Goal: Navigation & Orientation: Find specific page/section

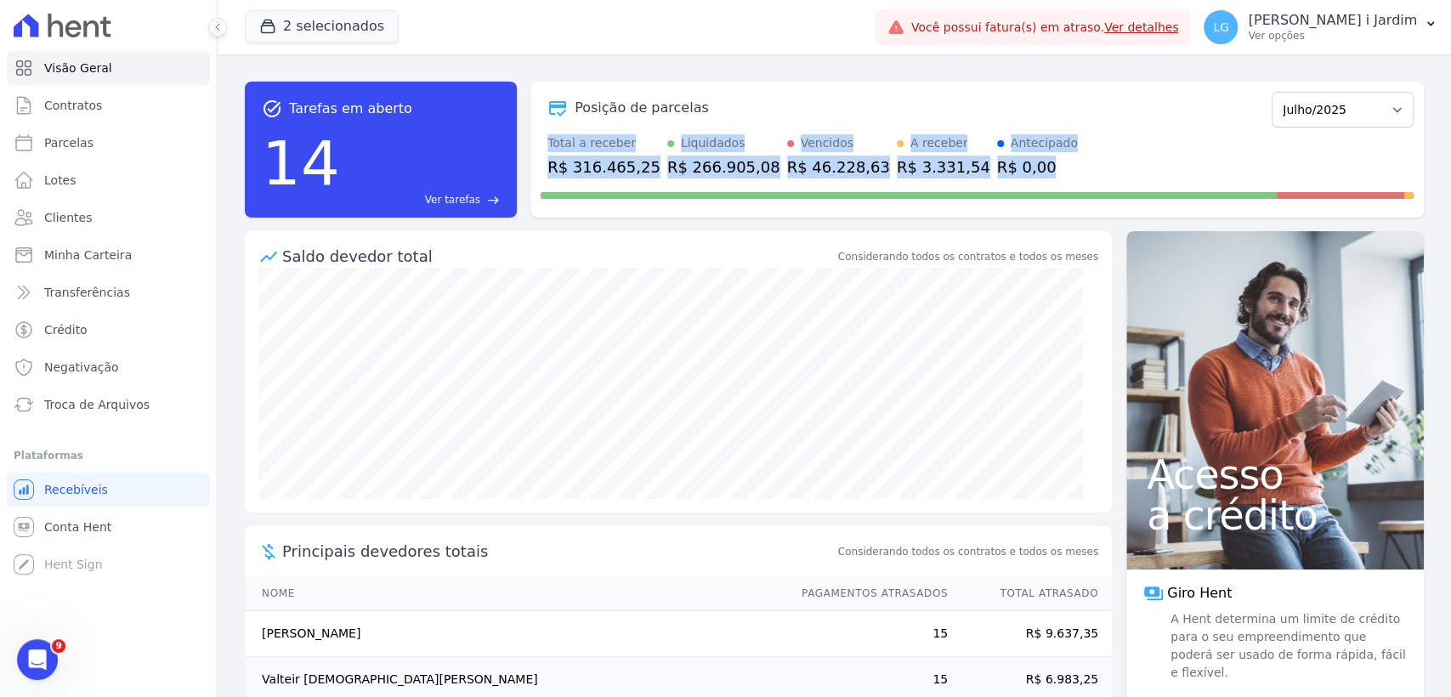
click at [1136, 133] on div "Posição de parcelas [GEOGRAPHIC_DATA]/2022 Fevereiro/2022 Março/2022 Abril/2022…" at bounding box center [976, 150] width 893 height 136
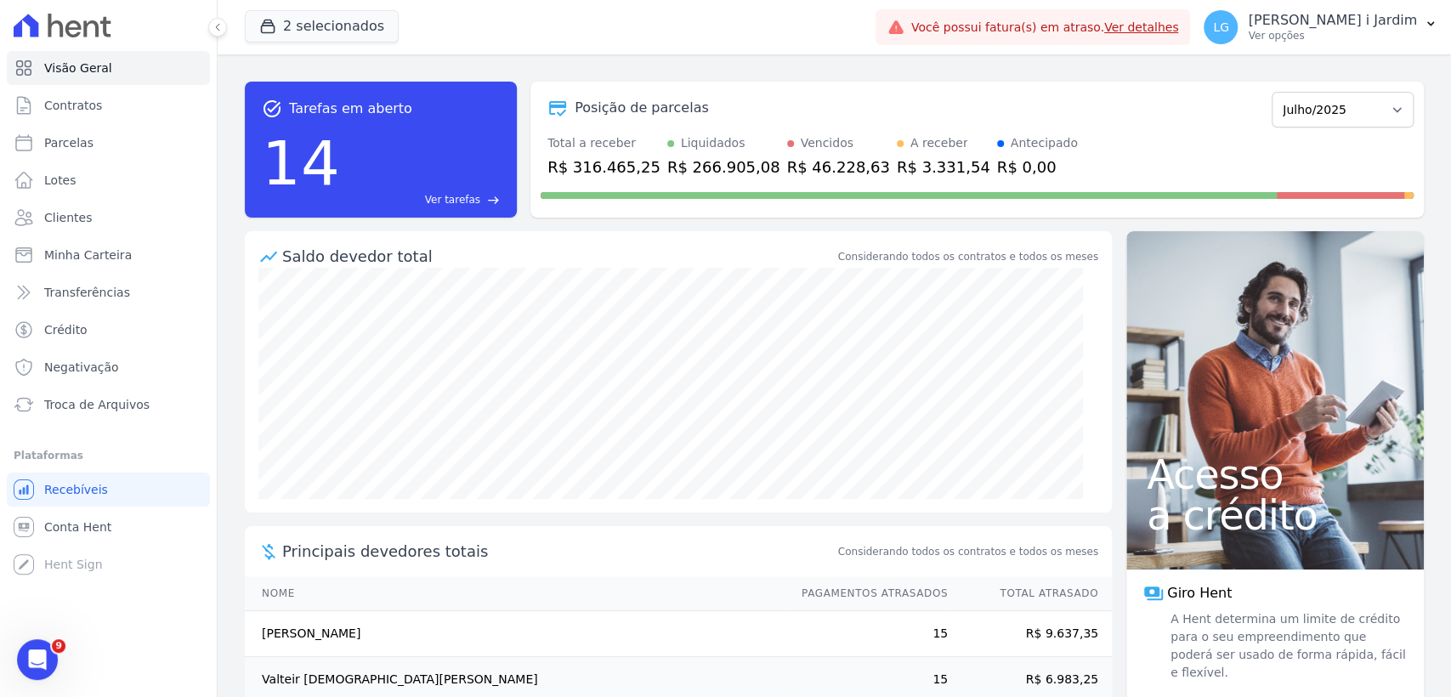
drag, startPoint x: 1026, startPoint y: 123, endPoint x: 1011, endPoint y: 105, distance: 24.2
click at [1026, 123] on div "Posição de parcelas [GEOGRAPHIC_DATA]/2022 Fevereiro/2022 Março/2022 Abril/2022…" at bounding box center [977, 107] width 873 height 39
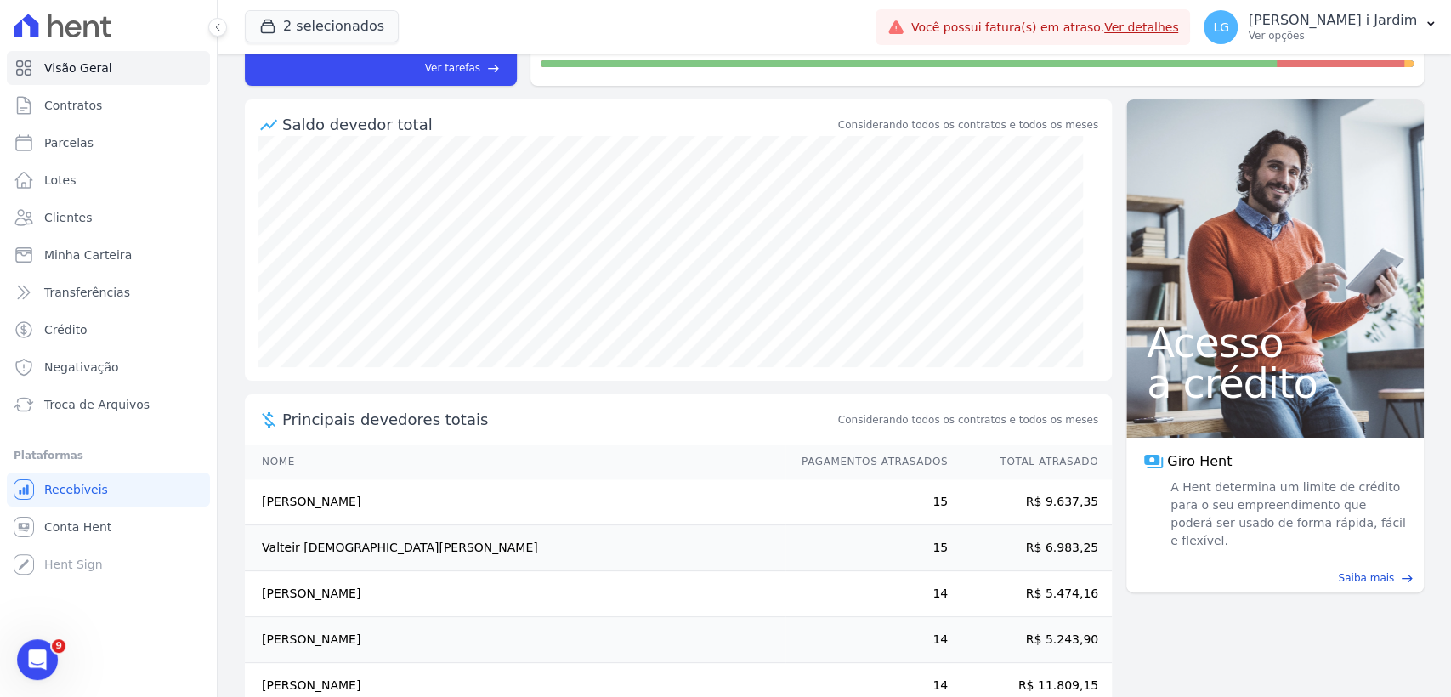
scroll to position [170, 0]
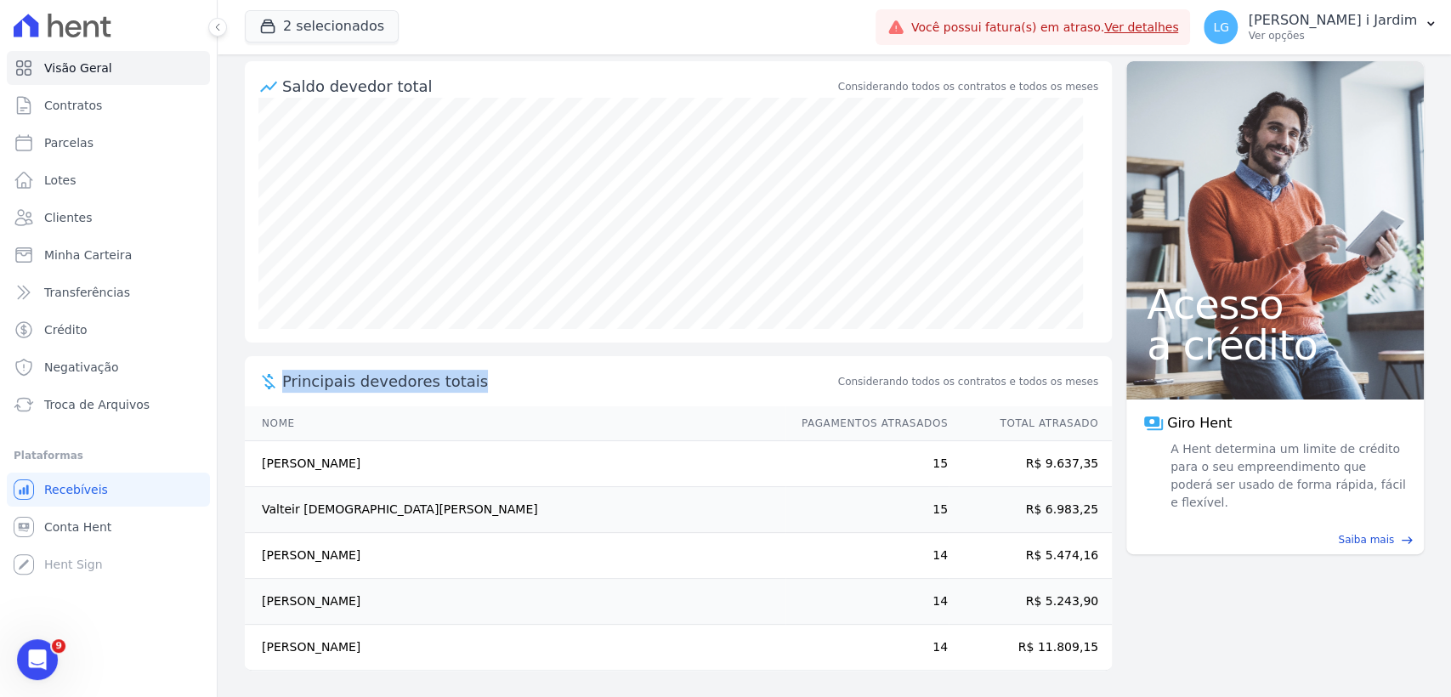
drag, startPoint x: 480, startPoint y: 376, endPoint x: 281, endPoint y: 371, distance: 199.8
click at [281, 371] on div "Principais devedores totais Considerando todos os contratos e todos os meses" at bounding box center [678, 381] width 867 height 50
click at [246, 434] on th "Nome" at bounding box center [515, 423] width 541 height 35
drag, startPoint x: 1046, startPoint y: 457, endPoint x: 1099, endPoint y: 655, distance: 204.9
click at [1046, 642] on tbody "[PERSON_NAME] 15 R$ 9.637,35 Valteir [DEMOGRAPHIC_DATA][PERSON_NAME] 15 R$ 6.98…" at bounding box center [678, 556] width 867 height 230
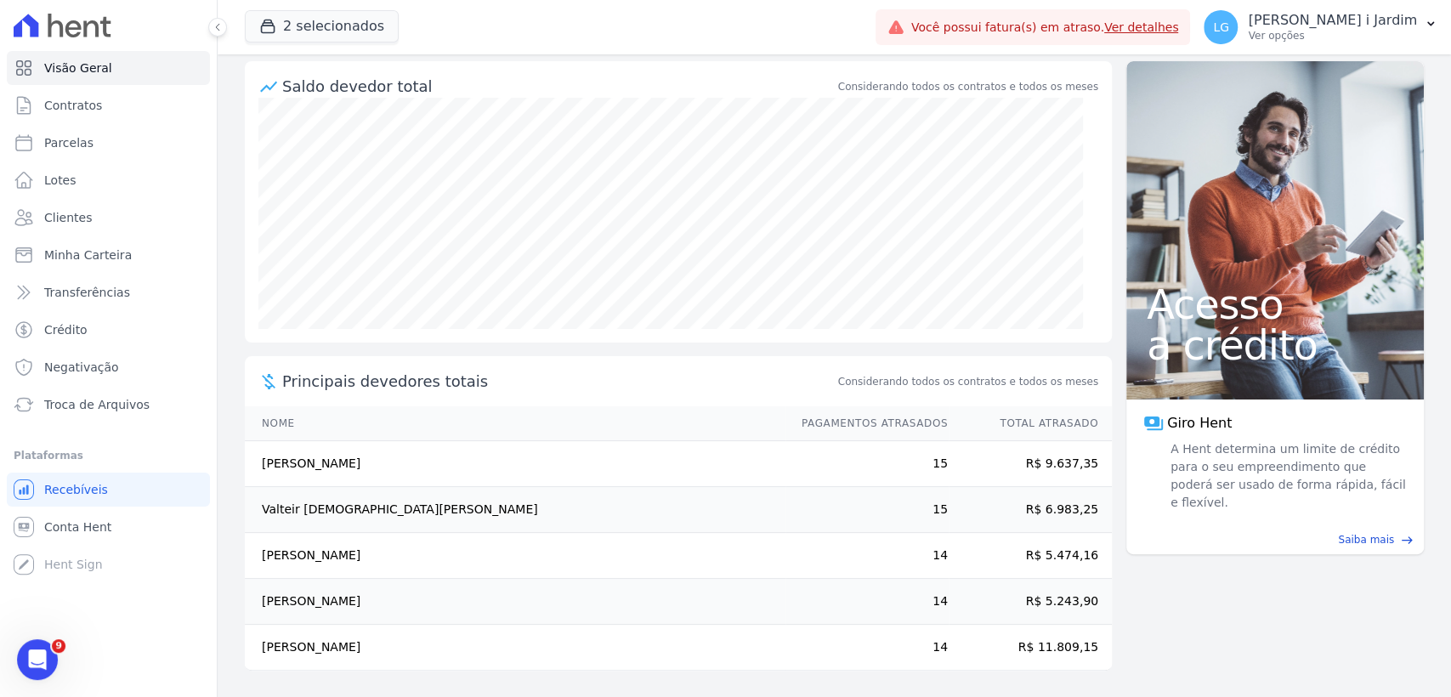
click at [1169, 645] on main "task_alt Tarefas em aberto 14 Ver tarefas east Posição de parcelas [GEOGRAPHIC_…" at bounding box center [834, 375] width 1233 height 643
drag, startPoint x: 938, startPoint y: 449, endPoint x: 925, endPoint y: 450, distance: 13.6
click at [925, 450] on tr "[PERSON_NAME] 15 R$ 9.637,35" at bounding box center [678, 464] width 867 height 46
click at [118, 212] on link "Clientes" at bounding box center [108, 218] width 203 height 34
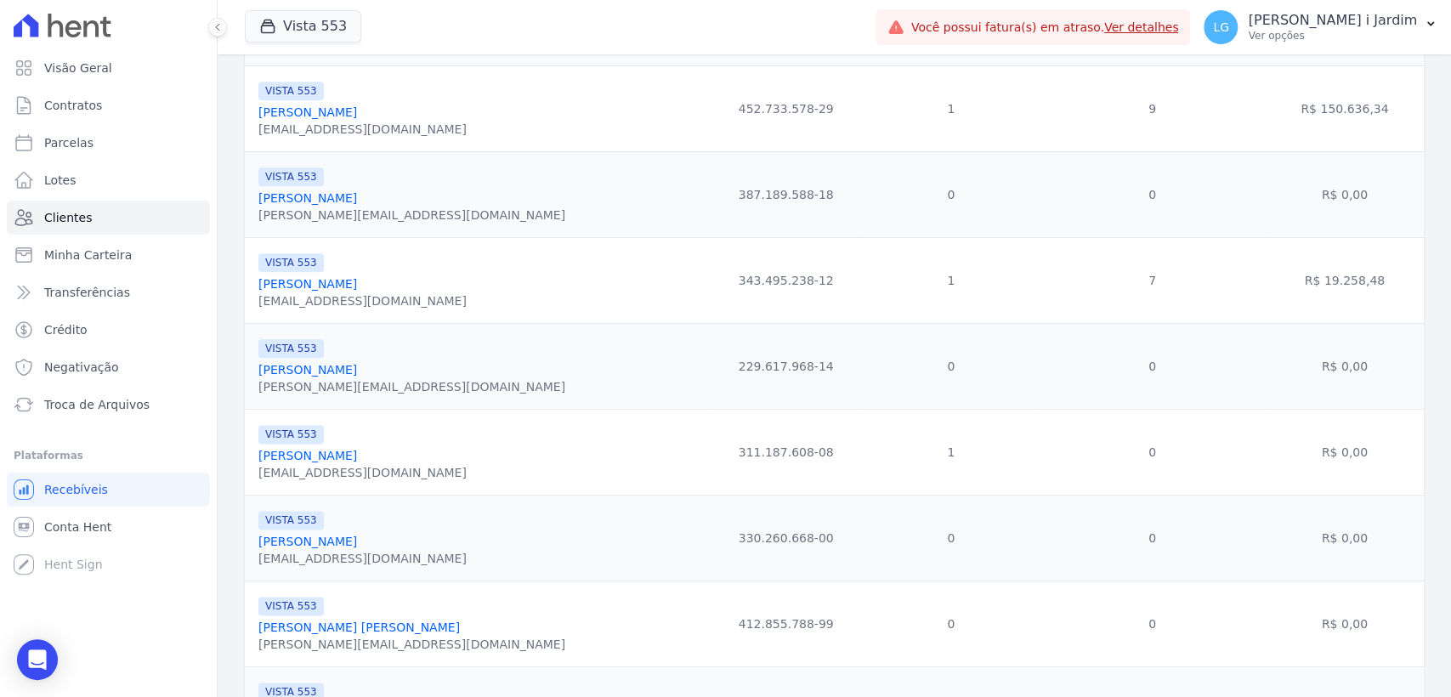
scroll to position [1322, 0]
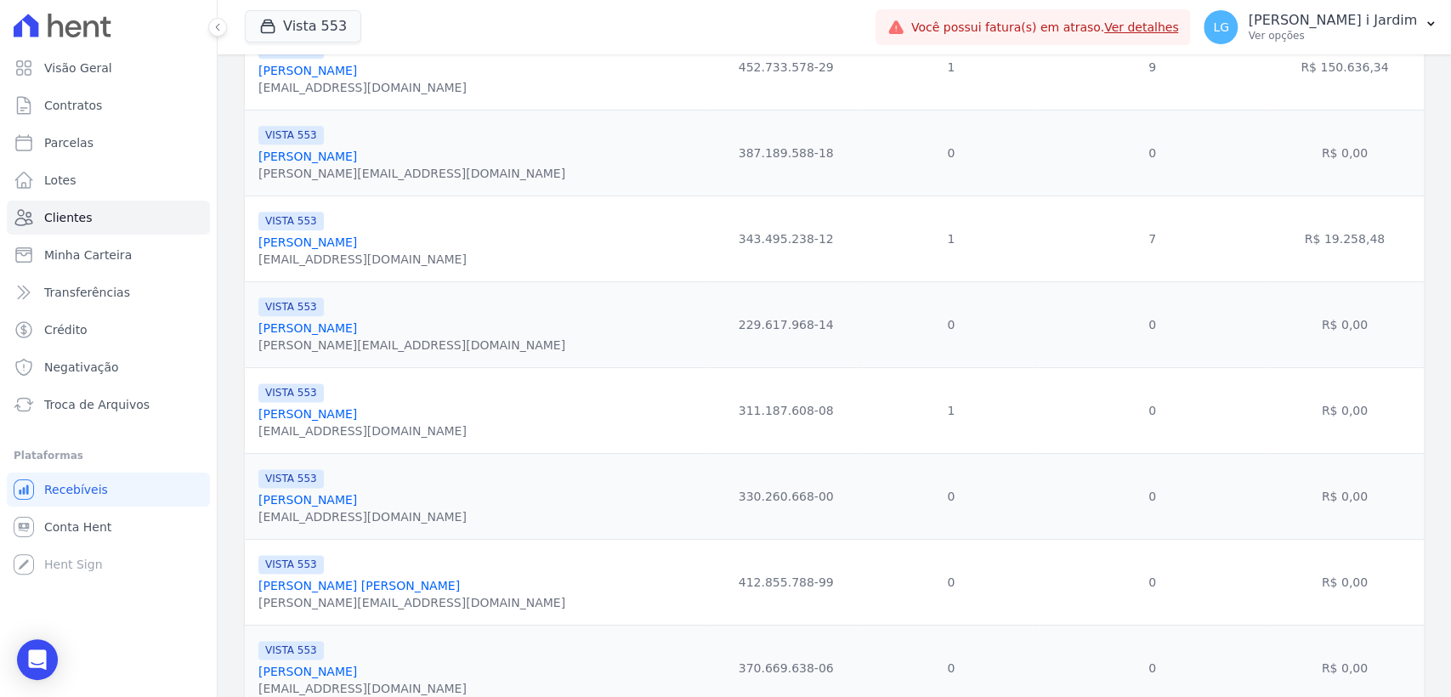
click at [354, 327] on link "[PERSON_NAME]" at bounding box center [307, 328] width 99 height 14
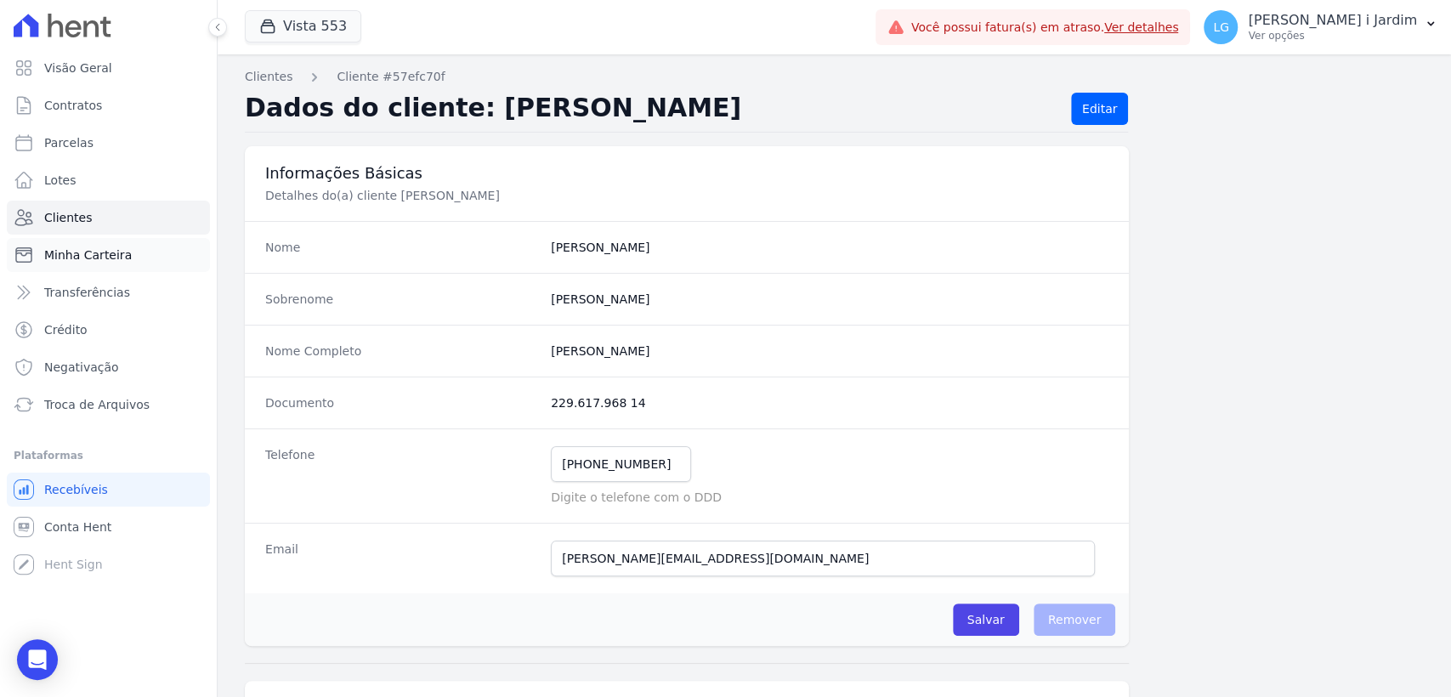
click at [111, 264] on link "Minha Carteira" at bounding box center [108, 255] width 203 height 34
click at [50, 136] on span "Parcelas" at bounding box center [68, 142] width 49 height 17
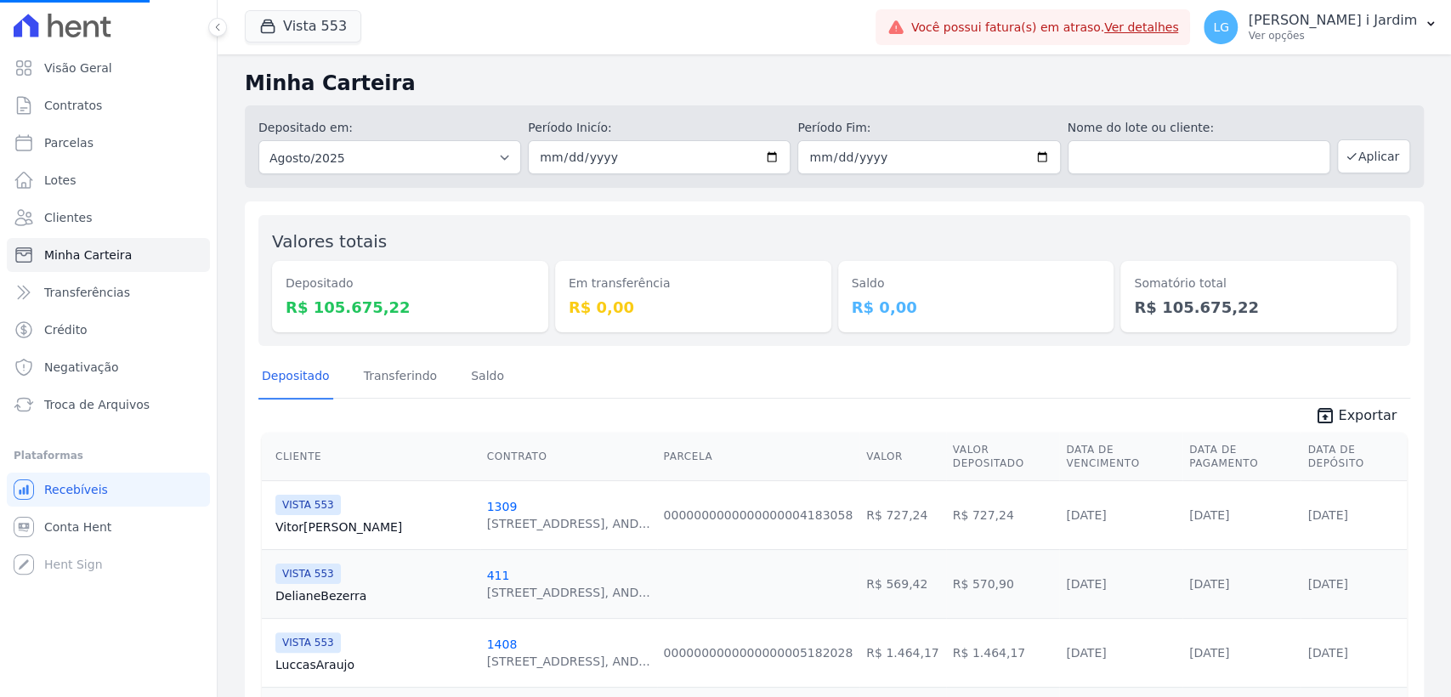
select select
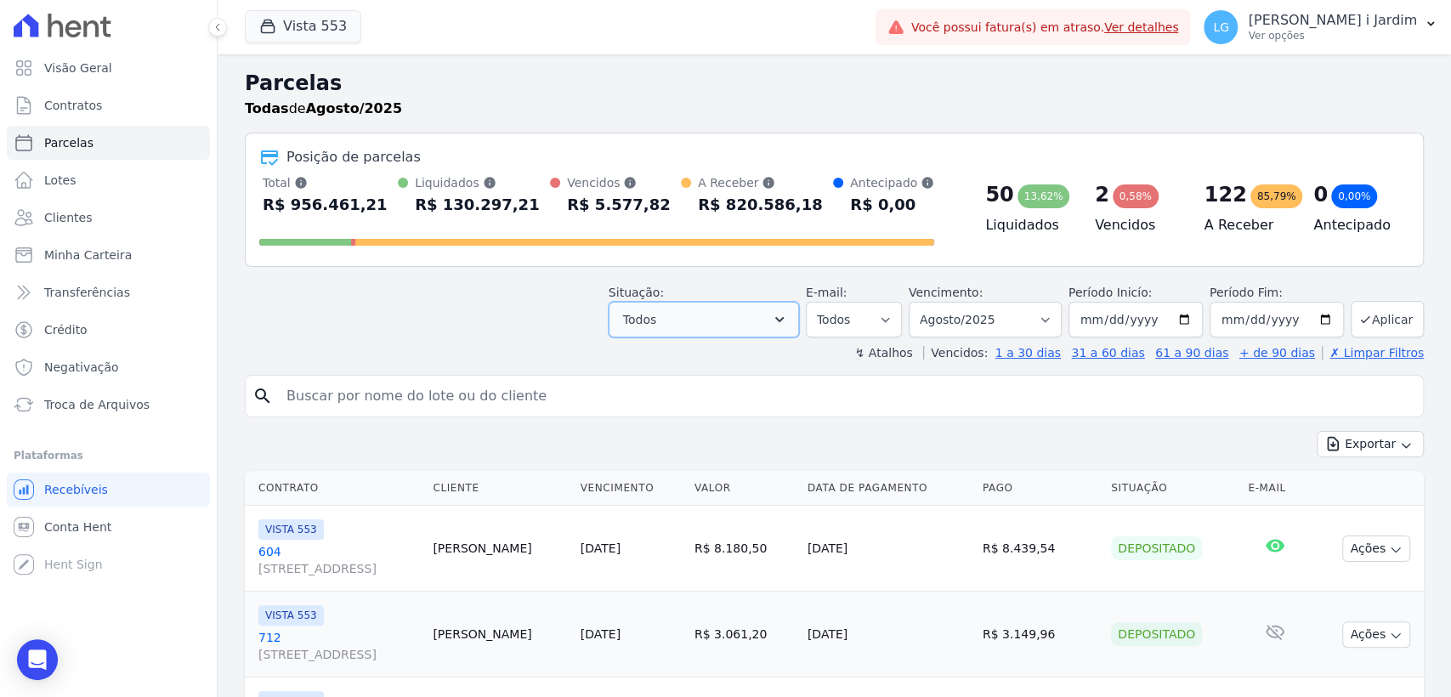
click at [656, 324] on span "Todos" at bounding box center [639, 319] width 33 height 20
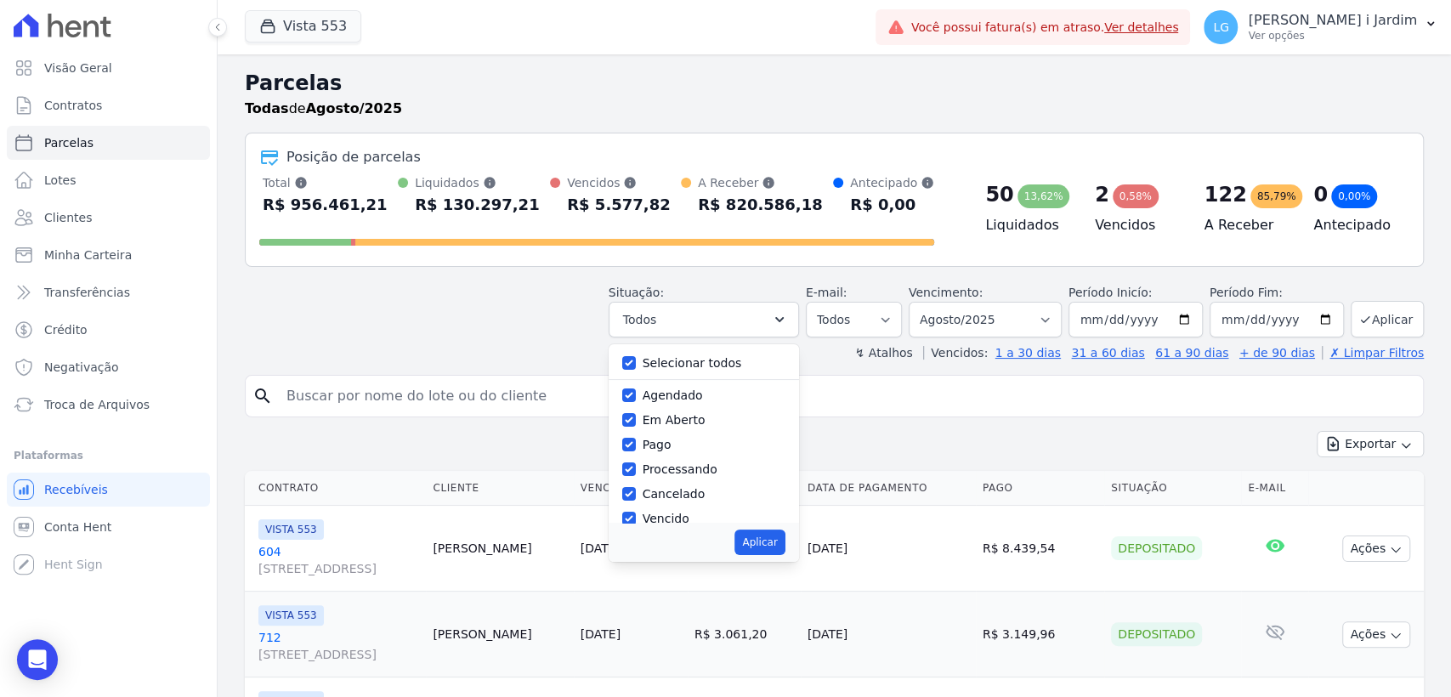
click at [314, 270] on header "Parcelas Todas de Agosto/2025 Posição de parcelas Total Soma das parcelas pagas…" at bounding box center [834, 214] width 1179 height 293
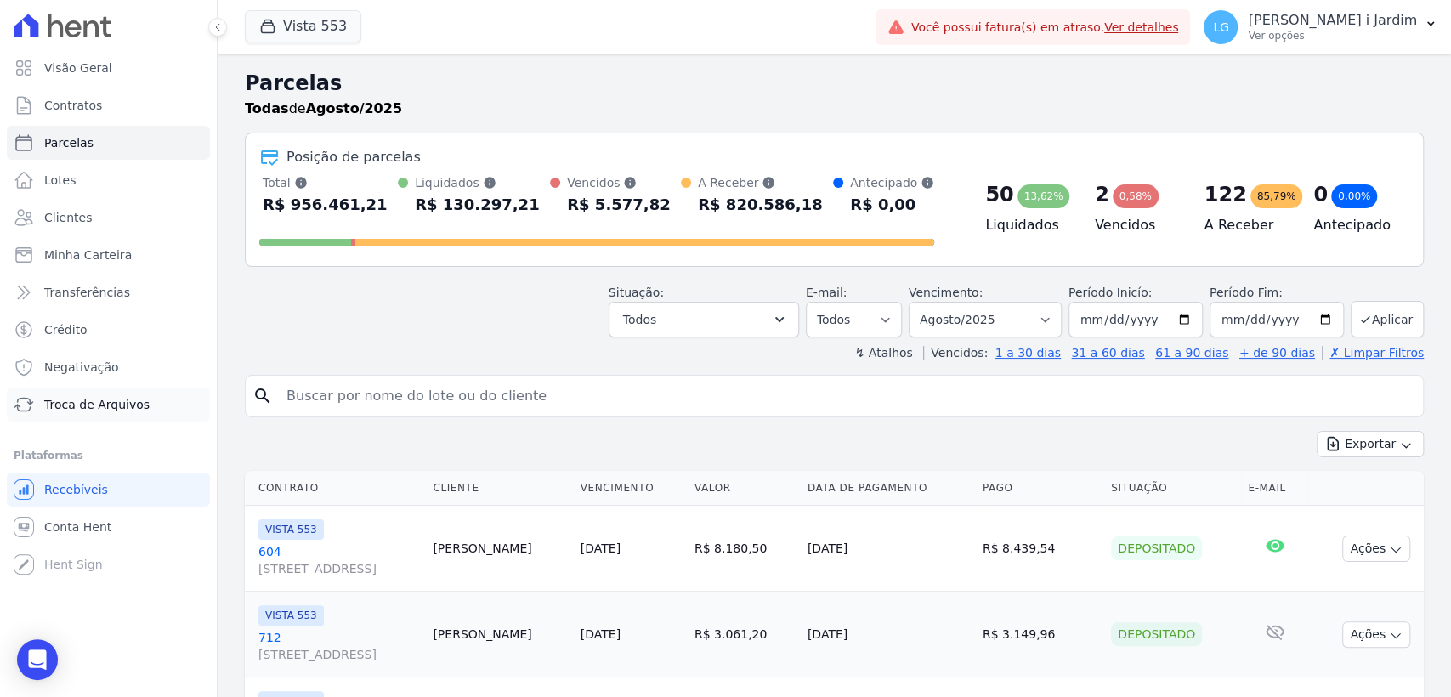
click at [99, 399] on span "Troca de Arquivos" at bounding box center [96, 404] width 105 height 17
